Goal: Information Seeking & Learning: Check status

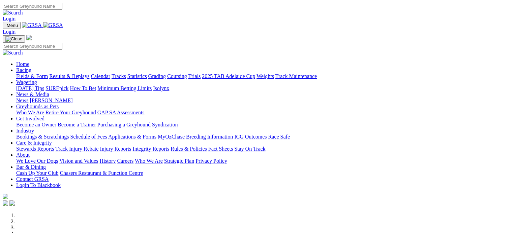
click at [89, 73] on link "Results & Replays" at bounding box center [69, 76] width 40 height 6
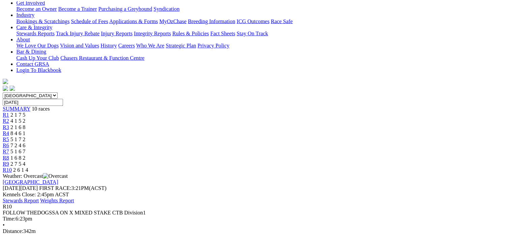
scroll to position [129, 0]
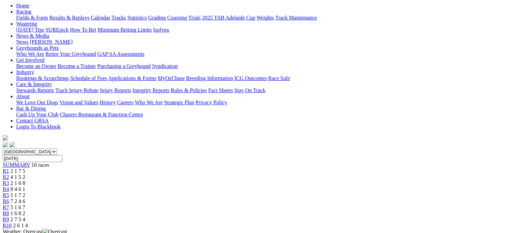
scroll to position [69, 0]
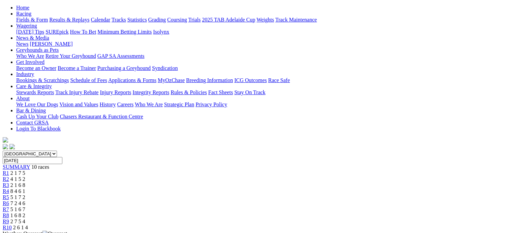
click at [422, 219] on div "R9 2 7 5 4" at bounding box center [255, 222] width 504 height 6
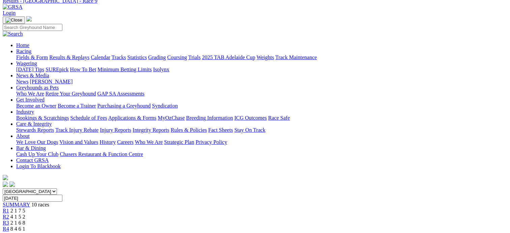
scroll to position [29, 0]
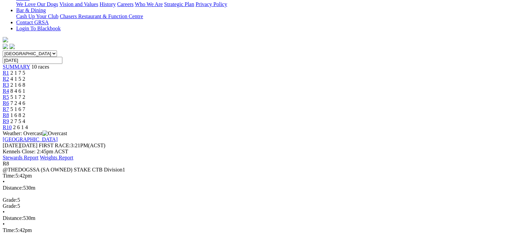
scroll to position [173, 0]
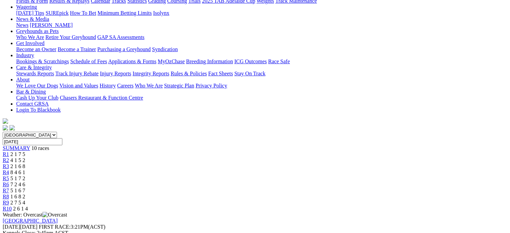
scroll to position [87, 0]
click at [9, 188] on span "R7" at bounding box center [6, 191] width 6 height 6
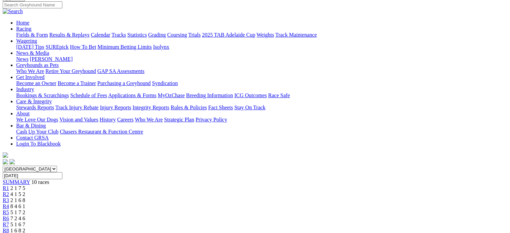
scroll to position [52, 0]
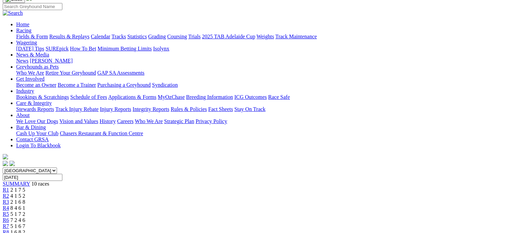
click at [300, 218] on div "R6 7 2 4 6" at bounding box center [255, 221] width 504 height 6
